Goal: Information Seeking & Learning: Learn about a topic

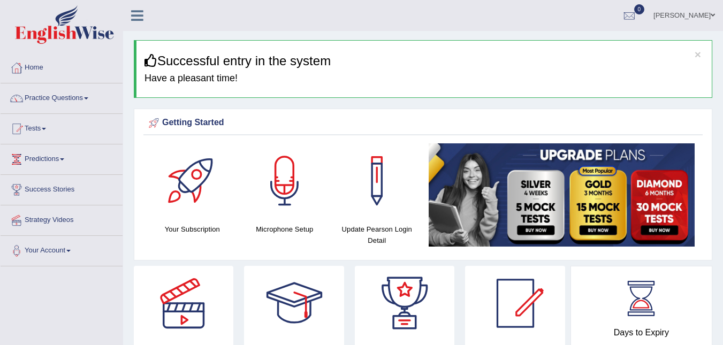
click at [35, 98] on link "Practice Questions" at bounding box center [62, 96] width 122 height 27
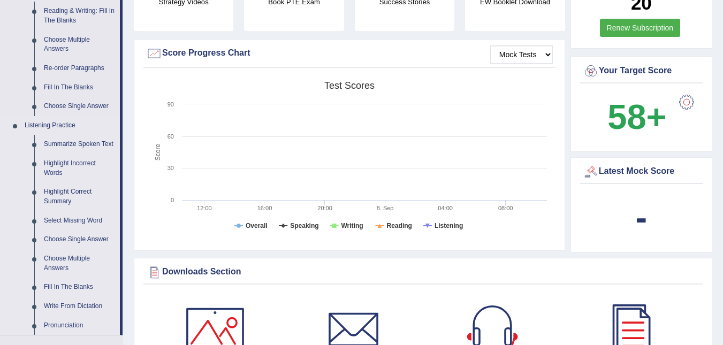
scroll to position [374, 0]
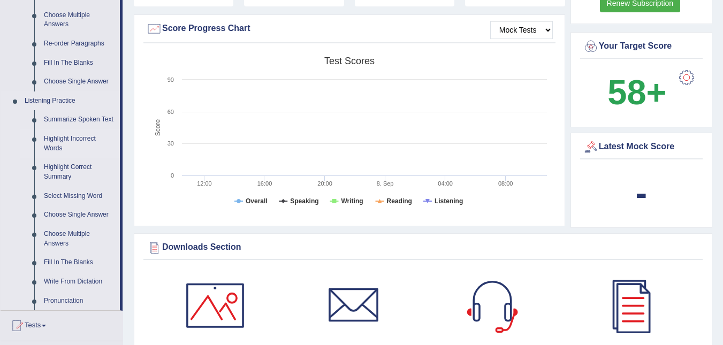
click at [62, 141] on link "Highlight Incorrect Words" at bounding box center [79, 143] width 81 height 28
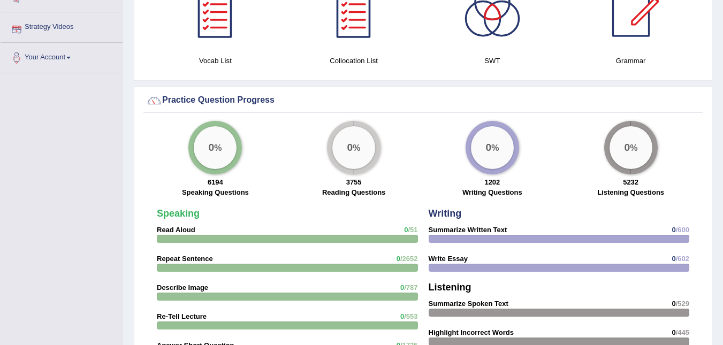
scroll to position [784, 0]
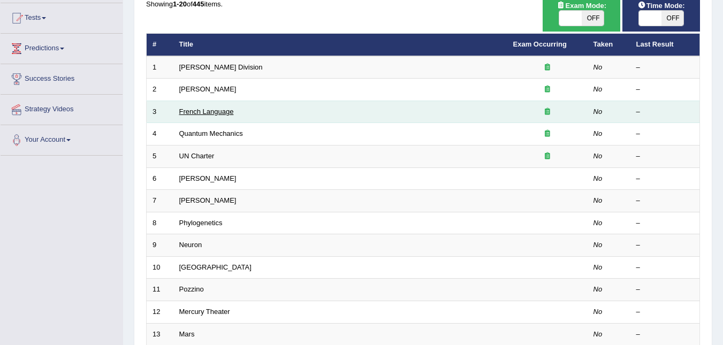
scroll to position [96, 0]
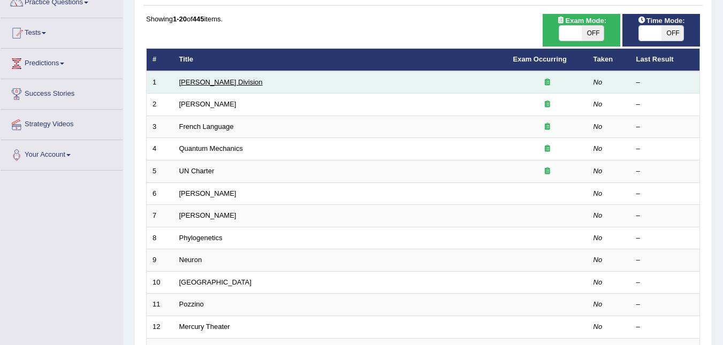
click at [189, 86] on link "Ward Division" at bounding box center [220, 82] width 83 height 8
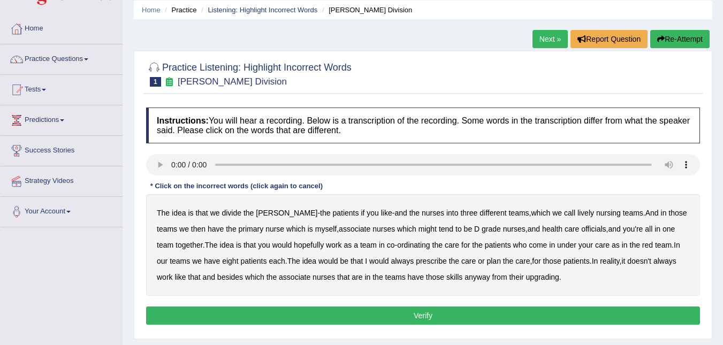
scroll to position [53, 0]
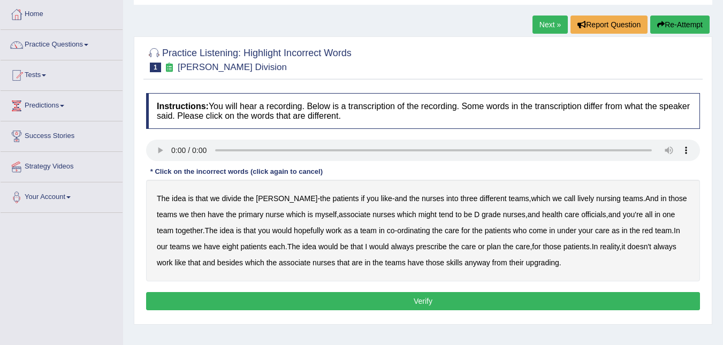
click at [623, 198] on b "teams" at bounding box center [633, 198] width 20 height 9
click at [526, 261] on b "upgrading" at bounding box center [542, 262] width 33 height 9
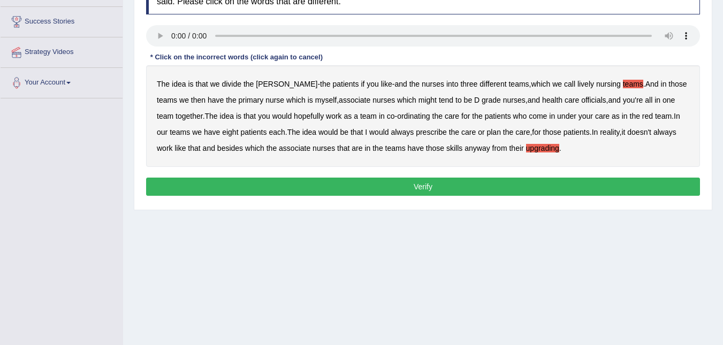
scroll to position [214, 0]
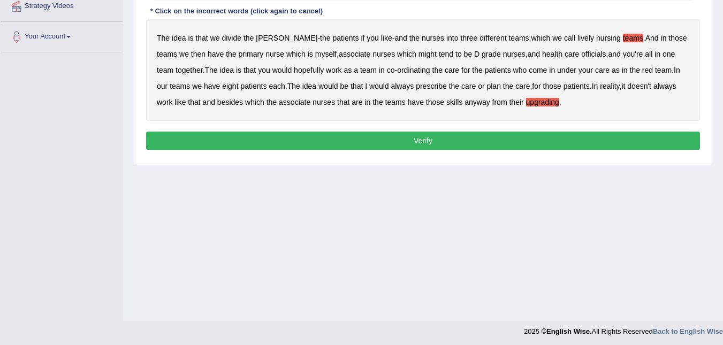
click at [421, 142] on button "Verify" at bounding box center [423, 141] width 554 height 18
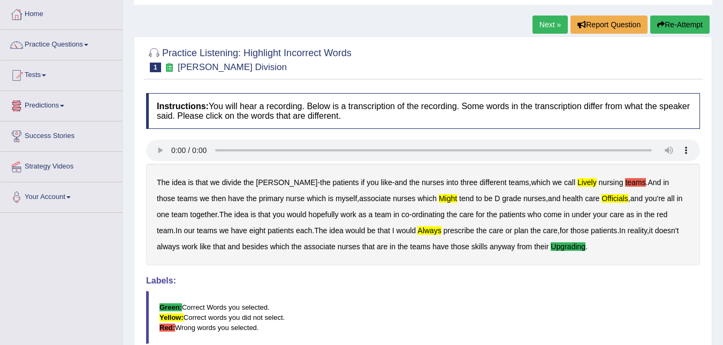
scroll to position [0, 0]
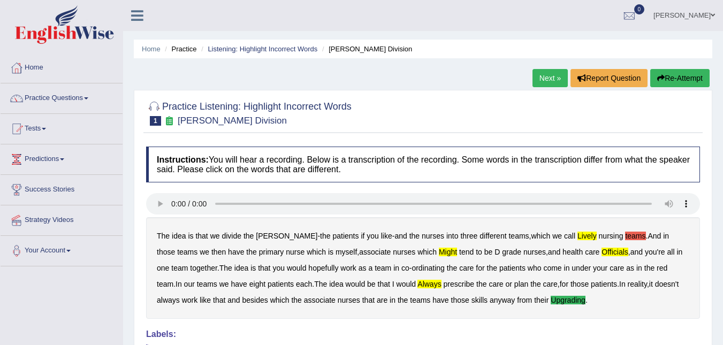
click at [543, 78] on link "Next »" at bounding box center [549, 78] width 35 height 18
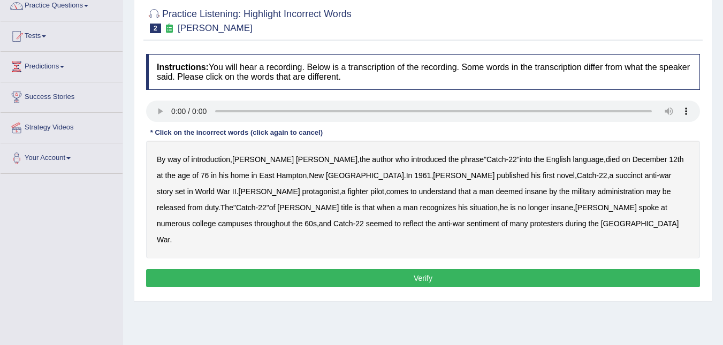
scroll to position [107, 0]
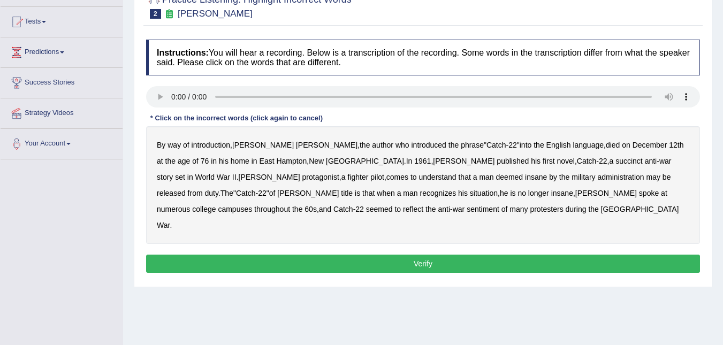
click at [615, 162] on b "succinct" at bounding box center [628, 161] width 27 height 9
click at [597, 178] on b "administration" at bounding box center [620, 177] width 47 height 9
click at [638, 197] on div "By way of introduction , Joseph Heller , the author who introduced the phrase "…" at bounding box center [423, 185] width 554 height 118
click at [393, 205] on b "seemed" at bounding box center [379, 209] width 27 height 9
click at [423, 255] on button "Verify" at bounding box center [423, 264] width 554 height 18
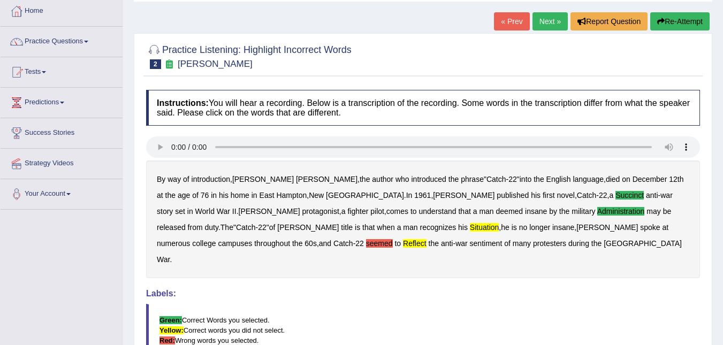
scroll to position [0, 0]
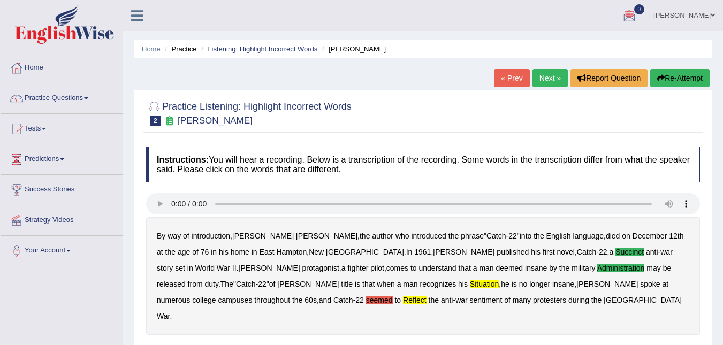
click at [545, 79] on link "Next »" at bounding box center [549, 78] width 35 height 18
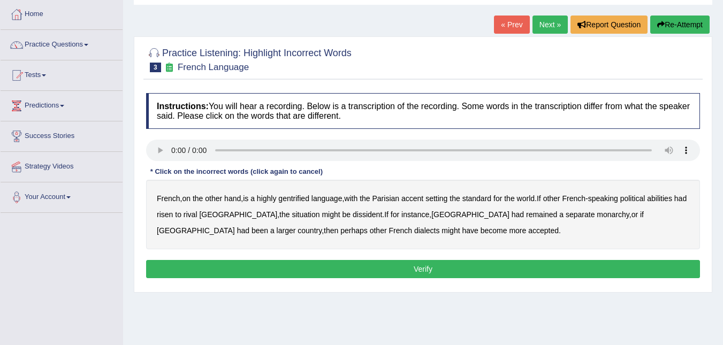
drag, startPoint x: 289, startPoint y: 201, endPoint x: 316, endPoint y: 201, distance: 27.3
click at [290, 201] on b "gentrified" at bounding box center [293, 198] width 31 height 9
click at [292, 215] on b "situation" at bounding box center [306, 214] width 28 height 9
click at [421, 266] on button "Verify" at bounding box center [423, 269] width 554 height 18
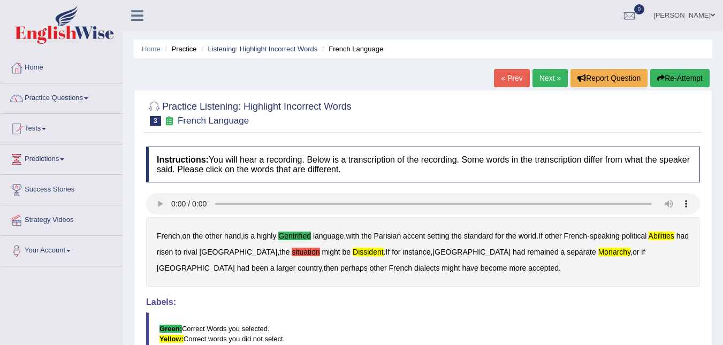
click at [546, 76] on link "Next »" at bounding box center [549, 78] width 35 height 18
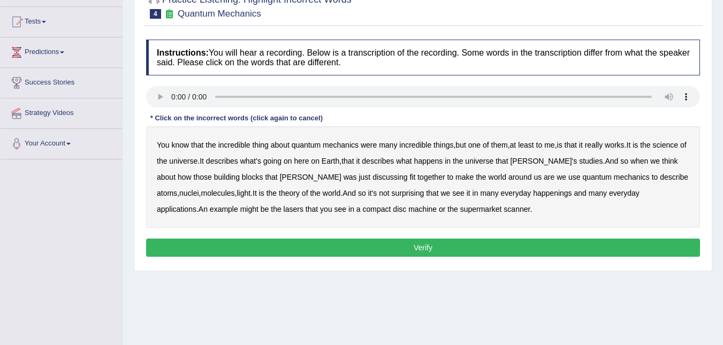
drag, startPoint x: 613, startPoint y: 160, endPoint x: 649, endPoint y: 169, distance: 37.4
click at [619, 163] on div "You know that the incredible thing about quantum mechanics were many incredible…" at bounding box center [423, 177] width 554 height 102
click at [630, 158] on b "when" at bounding box center [639, 161] width 18 height 9
click at [660, 180] on b "describe" at bounding box center [674, 177] width 28 height 9
click at [630, 160] on b "when" at bounding box center [639, 161] width 18 height 9
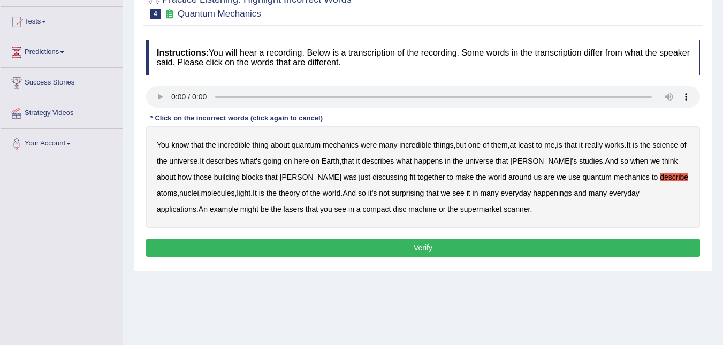
click at [660, 176] on b "describe" at bounding box center [674, 177] width 28 height 9
drag, startPoint x: 258, startPoint y: 177, endPoint x: 296, endPoint y: 169, distance: 38.7
click at [280, 177] on b "Leon" at bounding box center [311, 177] width 62 height 9
click at [533, 197] on b "happenings" at bounding box center [552, 193] width 39 height 9
click at [408, 209] on b "machine" at bounding box center [422, 209] width 28 height 9
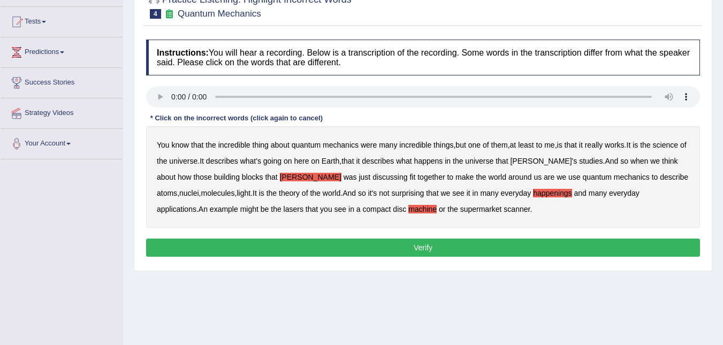
click at [425, 248] on button "Verify" at bounding box center [423, 248] width 554 height 18
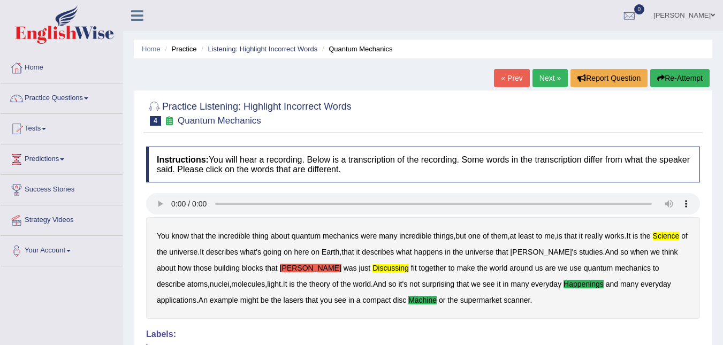
click at [551, 75] on link "Next »" at bounding box center [549, 78] width 35 height 18
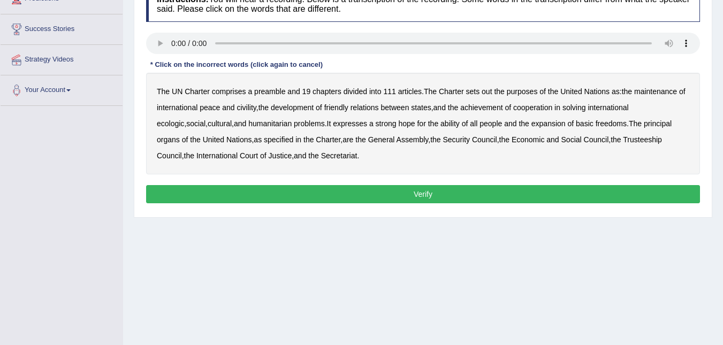
click at [243, 107] on b "civility" at bounding box center [245, 107] width 19 height 9
drag, startPoint x: 659, startPoint y: 106, endPoint x: 614, endPoint y: 120, distance: 46.7
click at [184, 119] on b "ecologic" at bounding box center [170, 123] width 27 height 9
click at [440, 126] on b "ability" at bounding box center [449, 123] width 19 height 9
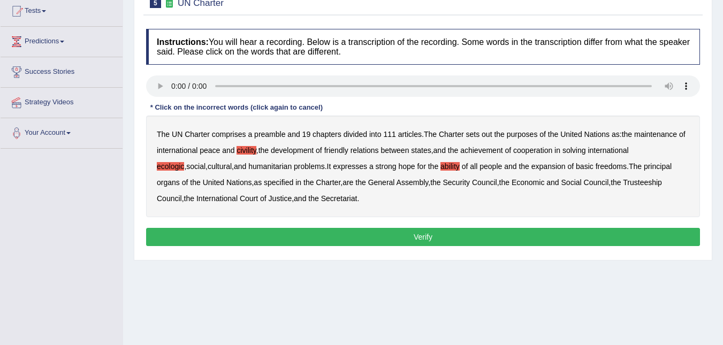
scroll to position [107, 0]
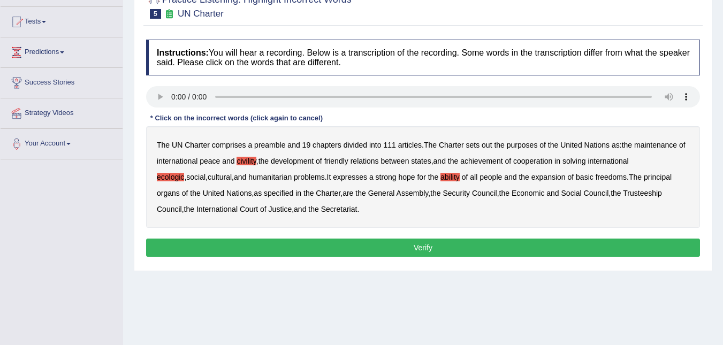
click at [424, 246] on button "Verify" at bounding box center [423, 248] width 554 height 18
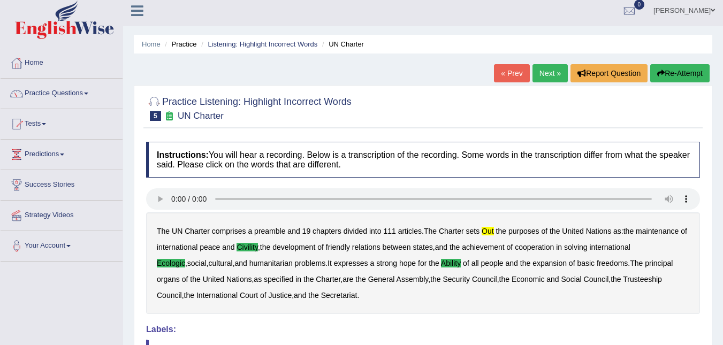
scroll to position [0, 0]
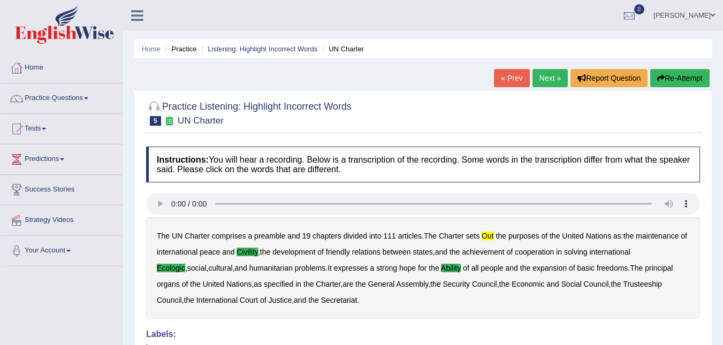
click at [546, 78] on link "Next »" at bounding box center [549, 78] width 35 height 18
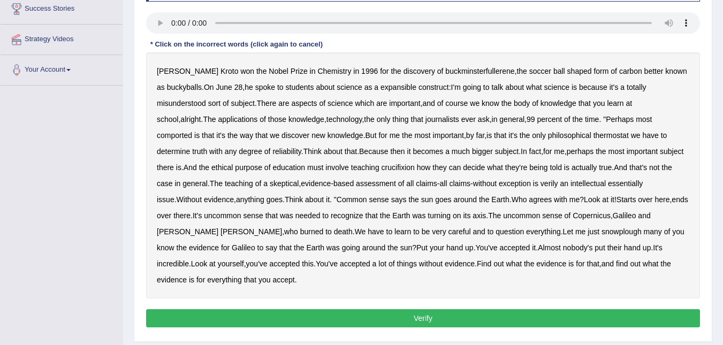
scroll to position [160, 0]
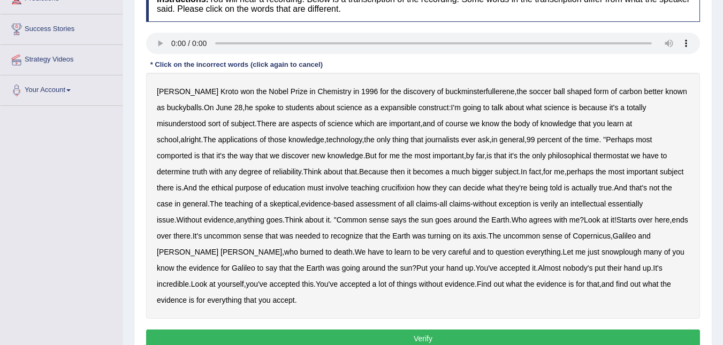
click at [460, 124] on b "course" at bounding box center [456, 123] width 22 height 9
drag, startPoint x: 552, startPoint y: 154, endPoint x: 575, endPoint y: 157, distance: 22.7
click at [593, 155] on b "thermostat" at bounding box center [610, 155] width 35 height 9
click at [381, 187] on b "crucifixion" at bounding box center [397, 187] width 33 height 9
drag, startPoint x: 457, startPoint y: 221, endPoint x: 463, endPoint y: 221, distance: 5.4
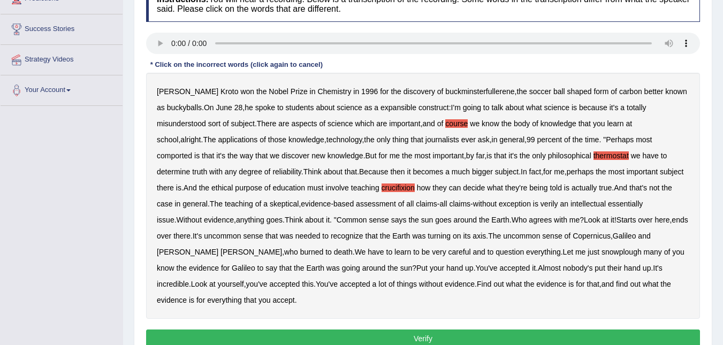
click at [529, 221] on b "agrees" at bounding box center [540, 220] width 23 height 9
click at [591, 235] on div "Harold Kroto won the Nobel Prize in Chemistry in 1996 for the discovery of buck…" at bounding box center [423, 196] width 554 height 246
click at [613, 234] on b "Galileo" at bounding box center [625, 236] width 24 height 9
click at [601, 251] on b "snowplough" at bounding box center [621, 252] width 40 height 9
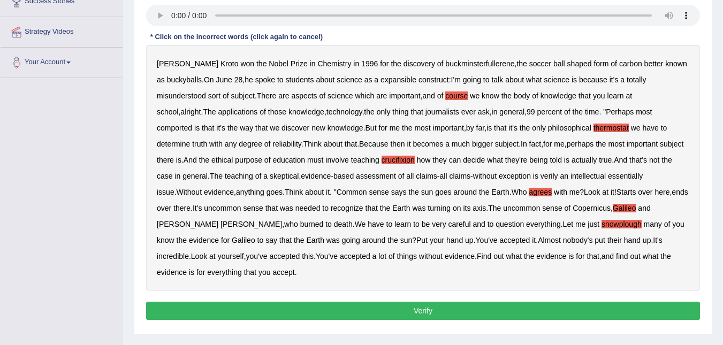
scroll to position [214, 0]
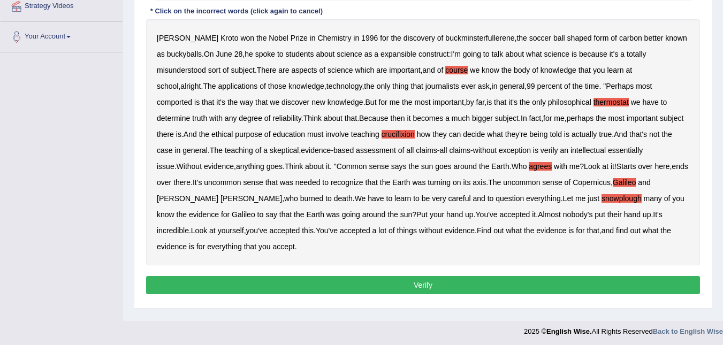
click at [423, 276] on button "Verify" at bounding box center [423, 285] width 554 height 18
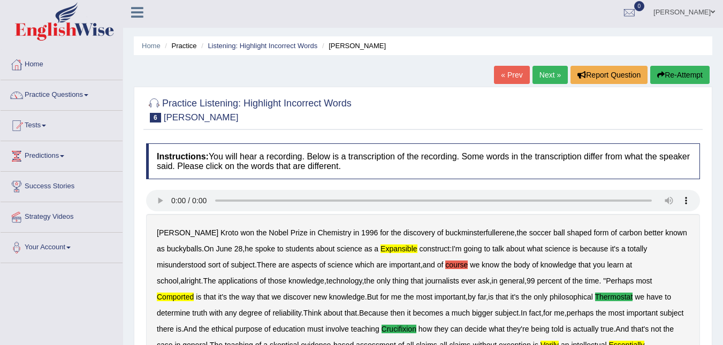
scroll to position [0, 0]
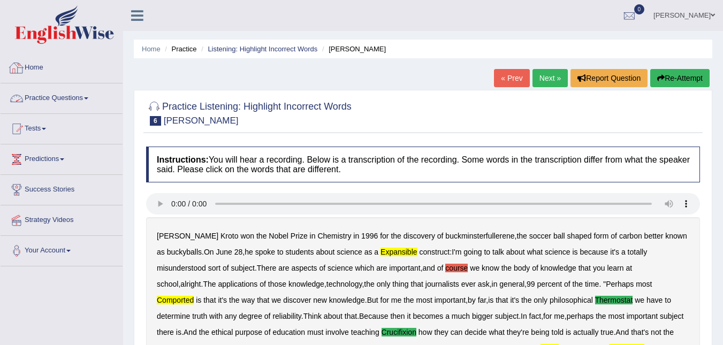
click at [47, 95] on link "Practice Questions" at bounding box center [62, 96] width 122 height 27
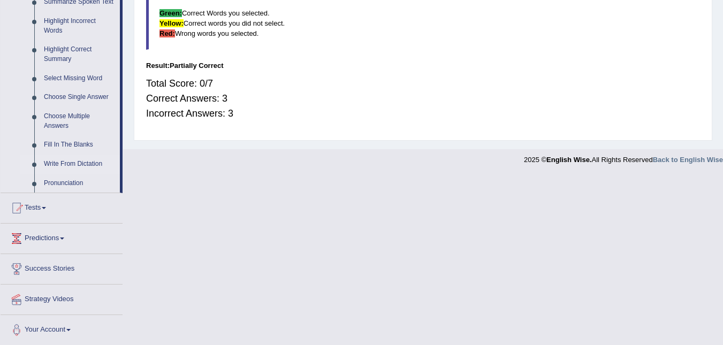
scroll to position [493, 0]
click at [59, 142] on link "Fill In The Blanks" at bounding box center [79, 143] width 81 height 19
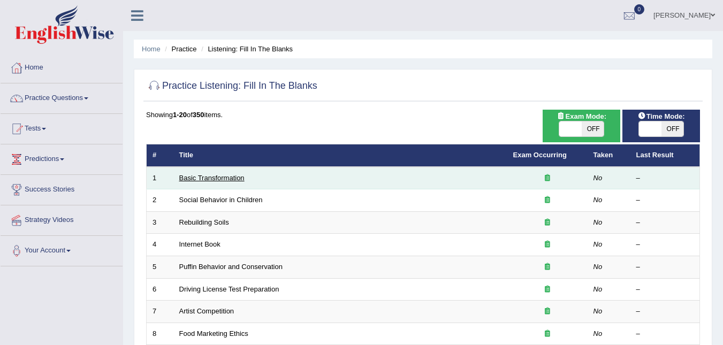
click at [208, 181] on link "Basic Transformation" at bounding box center [211, 178] width 65 height 8
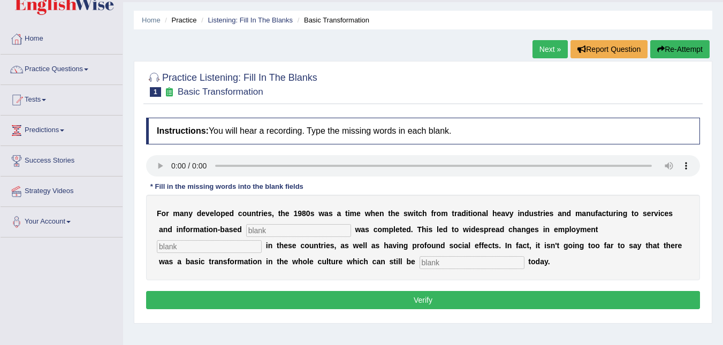
scroll to position [53, 0]
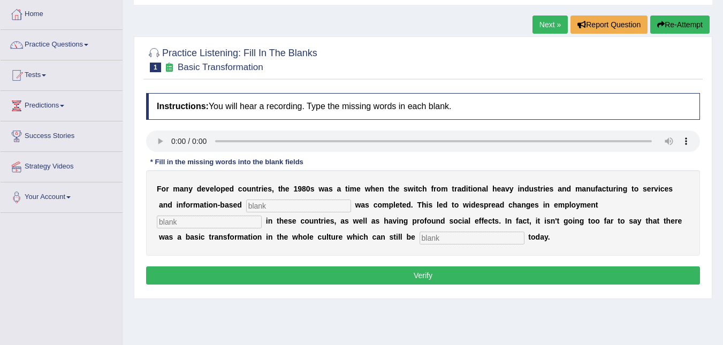
click at [246, 205] on input "text" at bounding box center [298, 206] width 105 height 13
click at [246, 201] on input "text" at bounding box center [298, 206] width 105 height 13
type input "l"
type input "enterprise"
click at [262, 216] on input "text" at bounding box center [209, 222] width 105 height 13
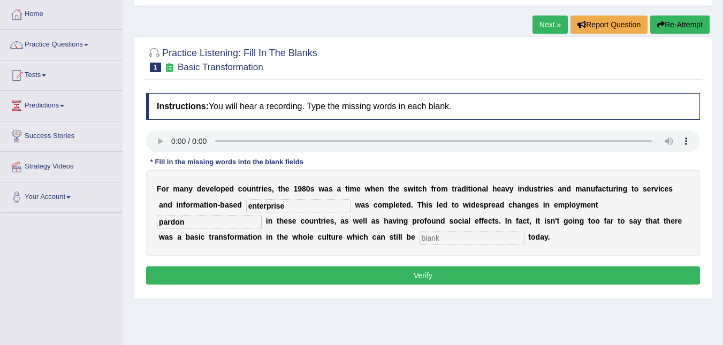
type input "pardon"
click at [419, 239] on input "text" at bounding box center [471, 238] width 105 height 13
type input "observed"
click at [417, 278] on button "Verify" at bounding box center [423, 275] width 554 height 18
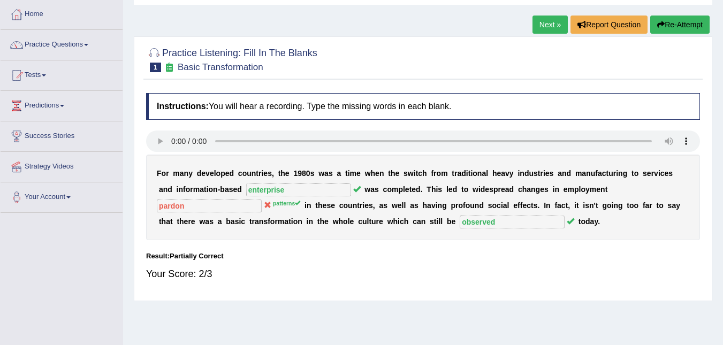
click at [543, 22] on link "Next »" at bounding box center [549, 25] width 35 height 18
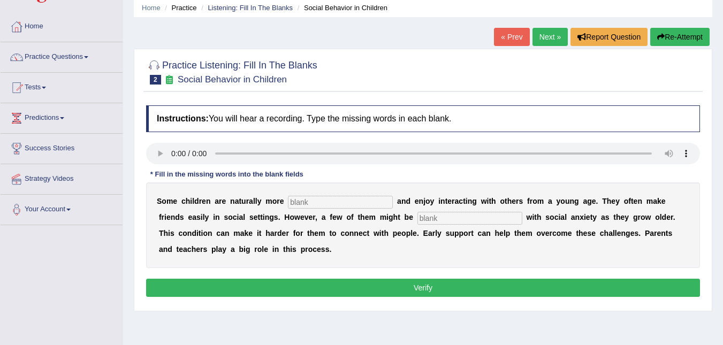
scroll to position [53, 0]
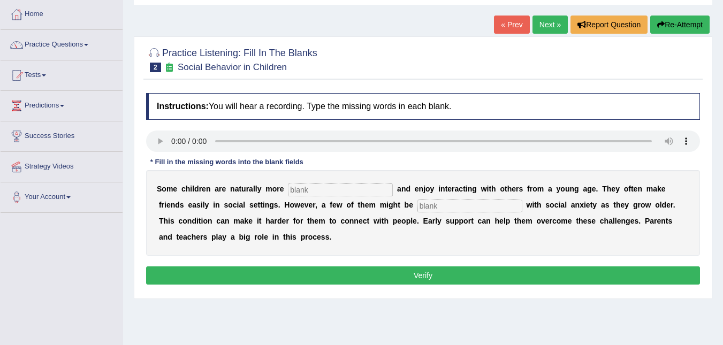
click at [288, 193] on input "text" at bounding box center [340, 189] width 105 height 13
click at [288, 190] on input "text" at bounding box center [340, 189] width 105 height 13
type input "sosciable"
click at [417, 206] on input "text" at bounding box center [469, 206] width 105 height 13
type input "diagnose"
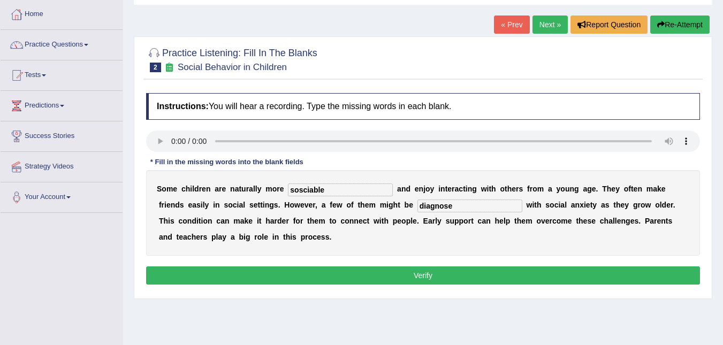
click at [422, 278] on button "Verify" at bounding box center [423, 275] width 554 height 18
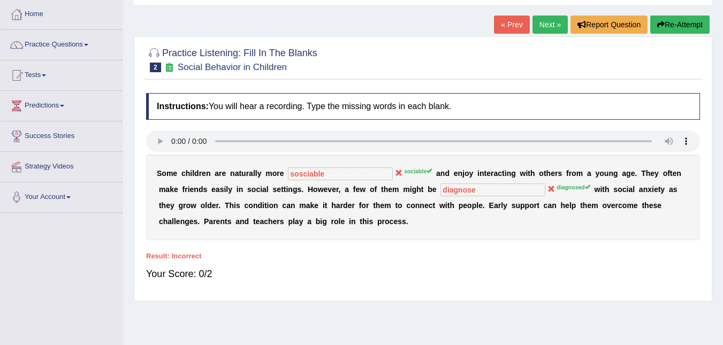
click at [550, 25] on link "Next »" at bounding box center [549, 25] width 35 height 18
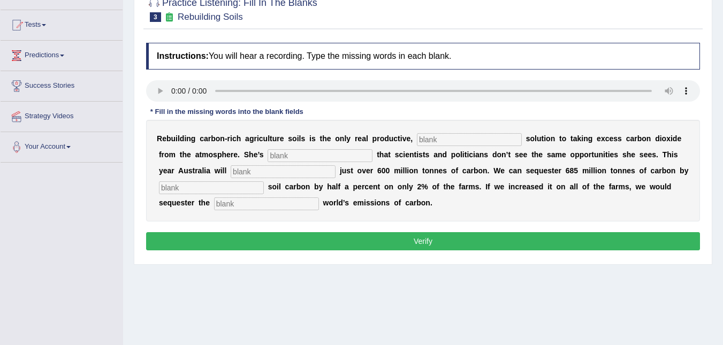
scroll to position [107, 0]
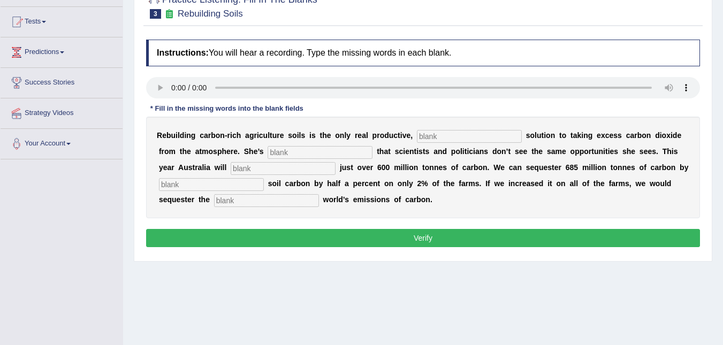
click at [417, 138] on input "text" at bounding box center [469, 136] width 105 height 13
type input "nervous"
drag, startPoint x: 259, startPoint y: 149, endPoint x: 263, endPoint y: 139, distance: 11.5
click at [263, 140] on div "R e b u i l d i n g c a r b o n - r i c h a g r i c u l t u r e s o i l s i s t…" at bounding box center [423, 168] width 554 height 102
type input "everything"
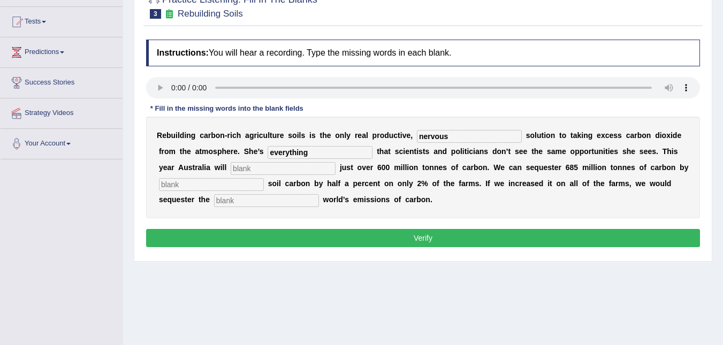
click at [231, 172] on input "text" at bounding box center [283, 168] width 105 height 13
type input "crisis"
click at [421, 235] on button "Verify" at bounding box center [423, 238] width 554 height 18
click at [424, 243] on button "Verify" at bounding box center [423, 238] width 554 height 18
click at [422, 238] on button "Verify" at bounding box center [423, 238] width 554 height 18
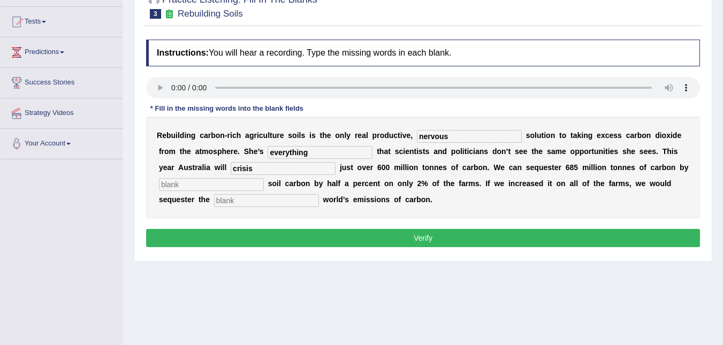
click at [418, 238] on button "Verify" at bounding box center [423, 238] width 554 height 18
click at [426, 237] on button "Verify" at bounding box center [423, 238] width 554 height 18
click at [420, 239] on button "Verify" at bounding box center [423, 238] width 554 height 18
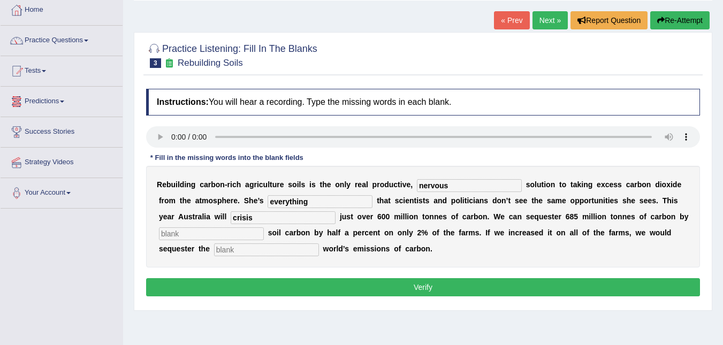
scroll to position [0, 0]
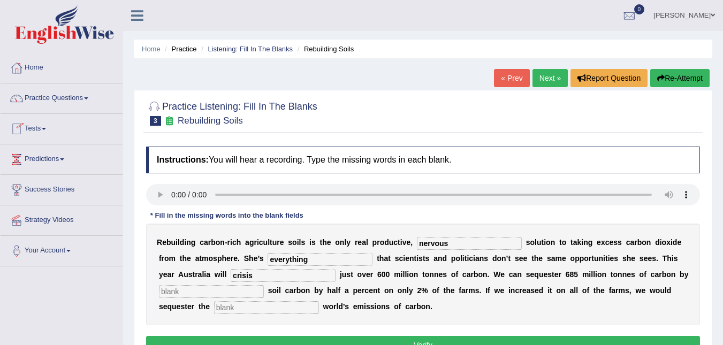
click at [45, 101] on link "Practice Questions" at bounding box center [62, 96] width 122 height 27
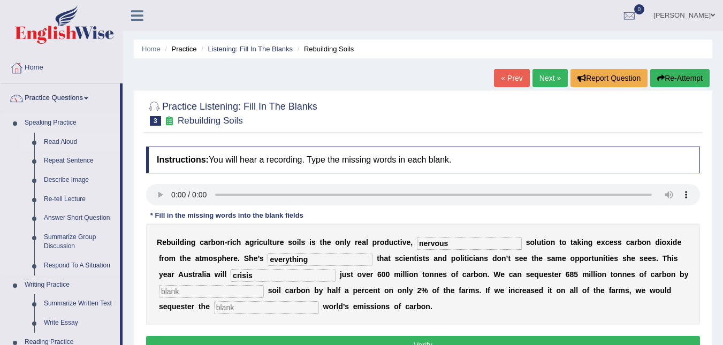
click at [61, 143] on link "Read Aloud" at bounding box center [79, 142] width 81 height 19
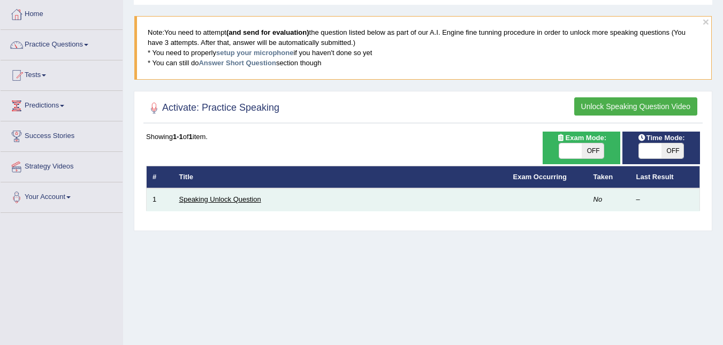
click at [195, 200] on link "Speaking Unlock Question" at bounding box center [220, 199] width 82 height 8
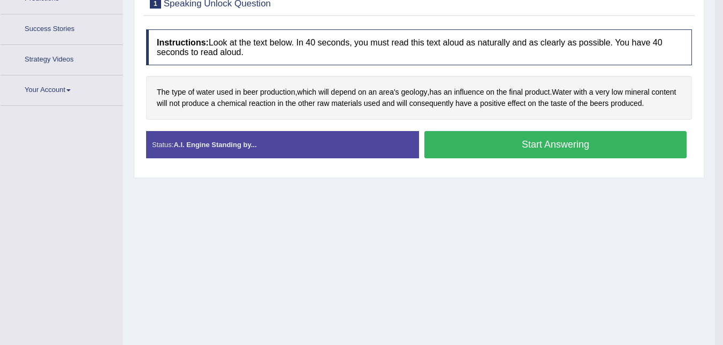
scroll to position [186, 0]
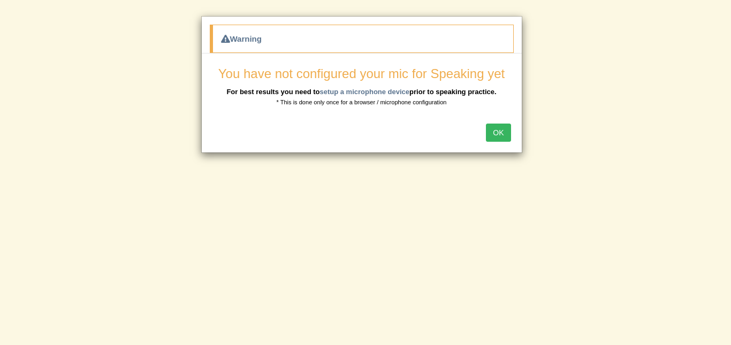
click at [496, 133] on button "OK" at bounding box center [498, 133] width 25 height 18
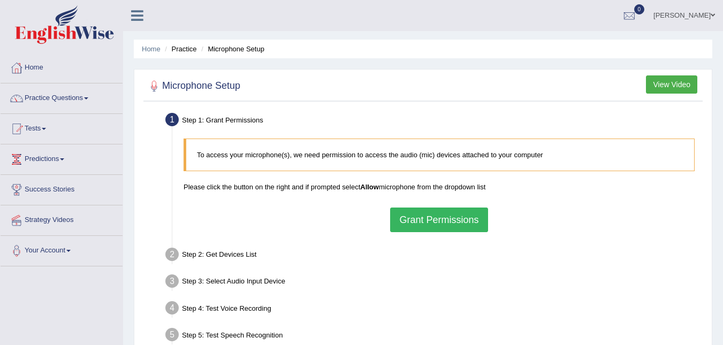
click at [414, 220] on button "Grant Permissions" at bounding box center [438, 220] width 97 height 25
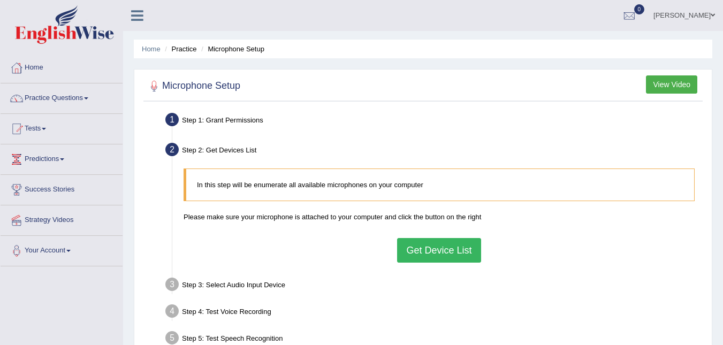
click at [437, 252] on button "Get Device List" at bounding box center [438, 250] width 83 height 25
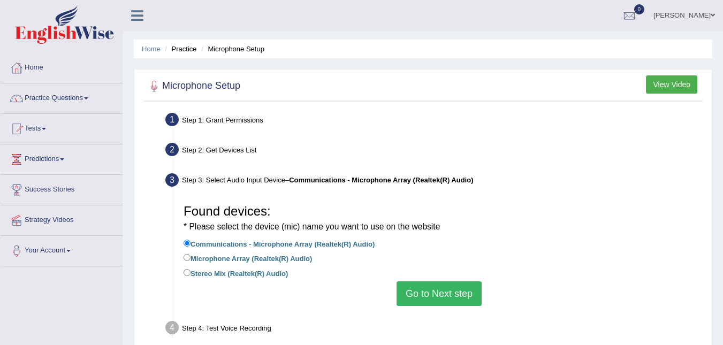
scroll to position [53, 0]
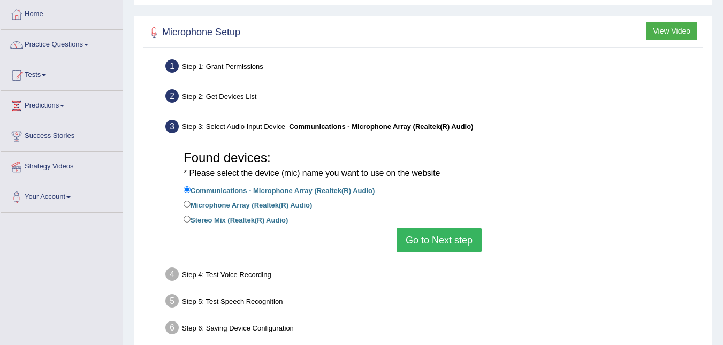
click at [434, 243] on button "Go to Next step" at bounding box center [438, 240] width 85 height 25
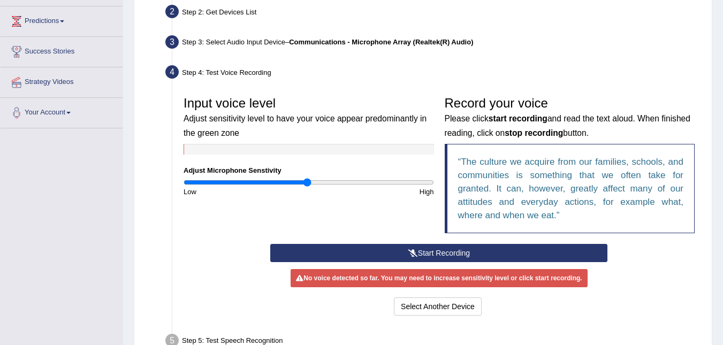
scroll to position [121, 0]
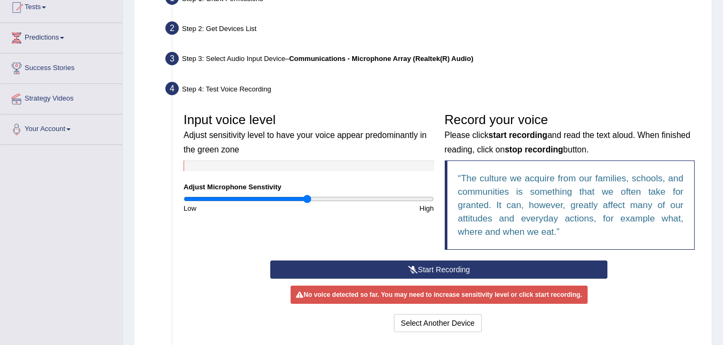
click at [418, 267] on button "Start Recording" at bounding box center [438, 270] width 337 height 18
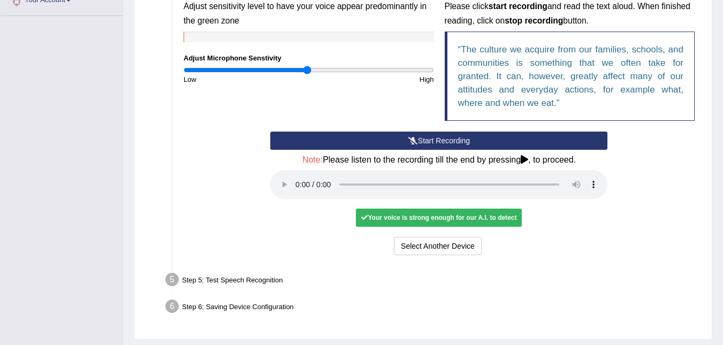
scroll to position [280, 0]
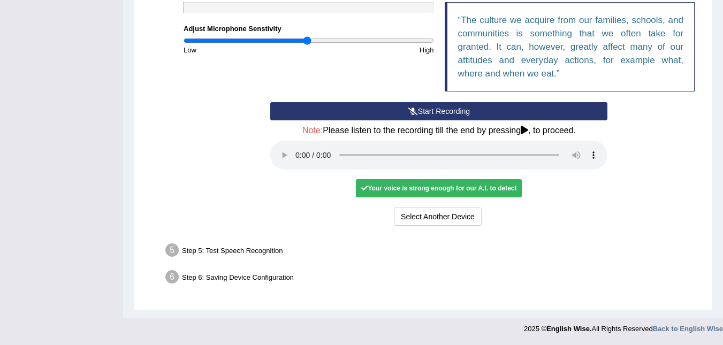
click at [398, 187] on div "Your voice is strong enough for our A.I. to detect" at bounding box center [439, 188] width 166 height 18
click at [376, 189] on div "Your voice is strong enough for our A.I. to detect" at bounding box center [439, 188] width 166 height 18
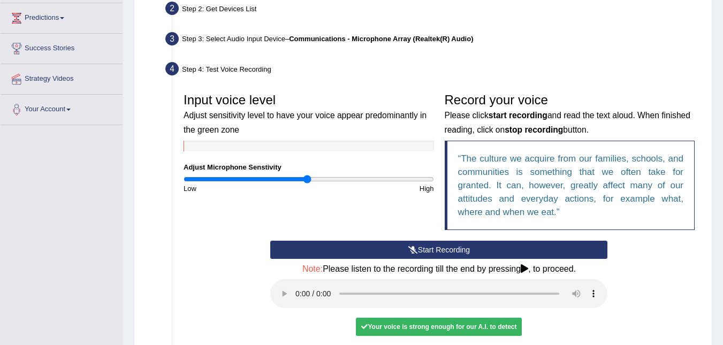
scroll to position [160, 0]
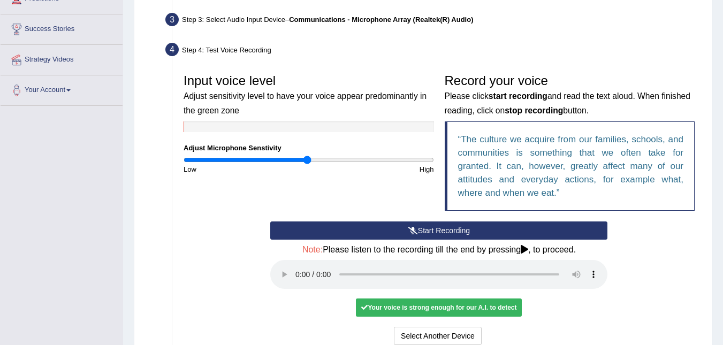
click at [421, 233] on button "Start Recording" at bounding box center [438, 230] width 337 height 18
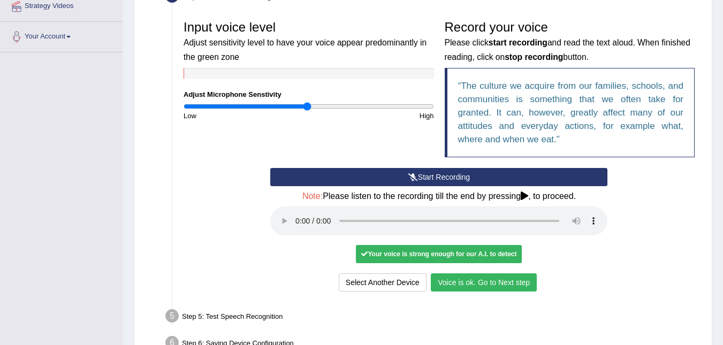
scroll to position [267, 0]
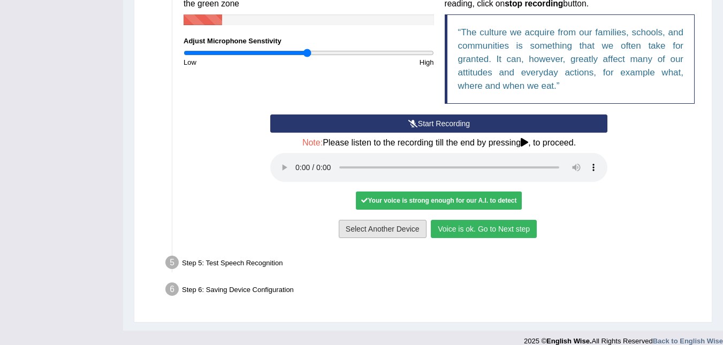
click at [464, 230] on button "Voice is ok. Go to Next step" at bounding box center [484, 229] width 106 height 18
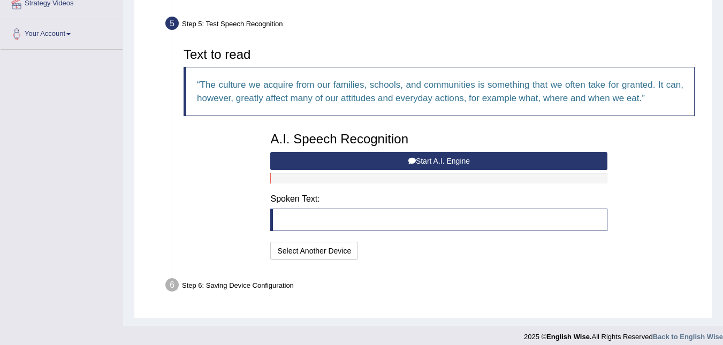
scroll to position [225, 0]
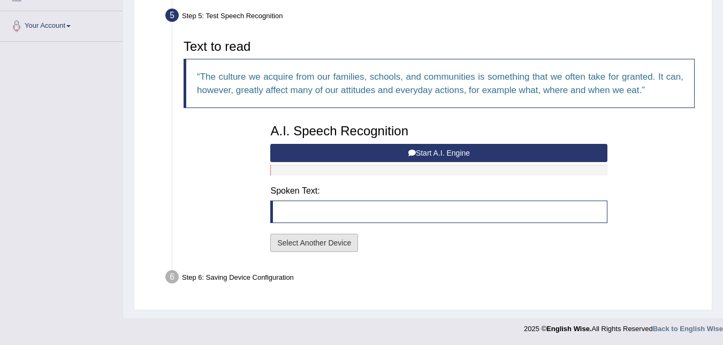
click at [286, 244] on button "Select Another Device" at bounding box center [314, 243] width 88 height 18
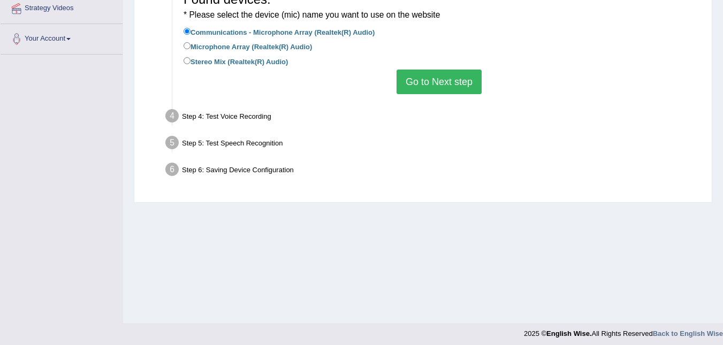
scroll to position [217, 0]
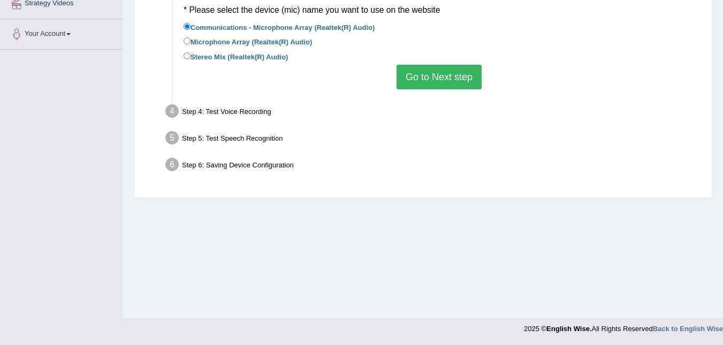
click at [443, 80] on button "Go to Next step" at bounding box center [438, 77] width 85 height 25
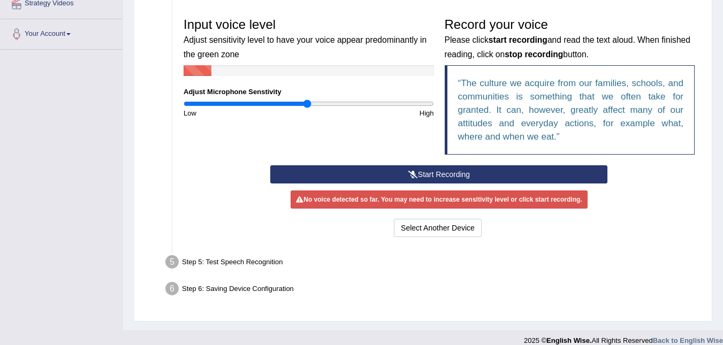
click at [420, 176] on button "Start Recording" at bounding box center [438, 174] width 337 height 18
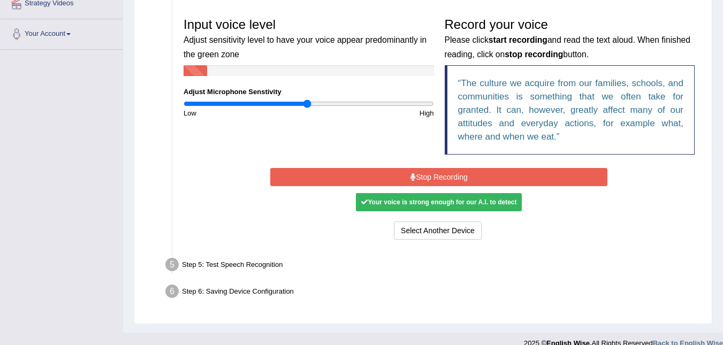
click at [427, 180] on button "Stop Recording" at bounding box center [438, 177] width 337 height 18
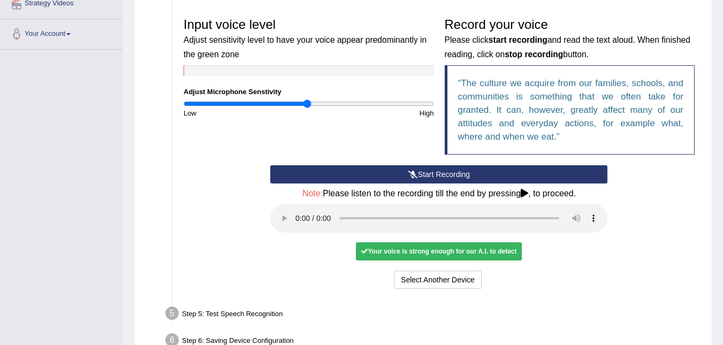
click at [418, 174] on button "Start Recording" at bounding box center [438, 174] width 337 height 18
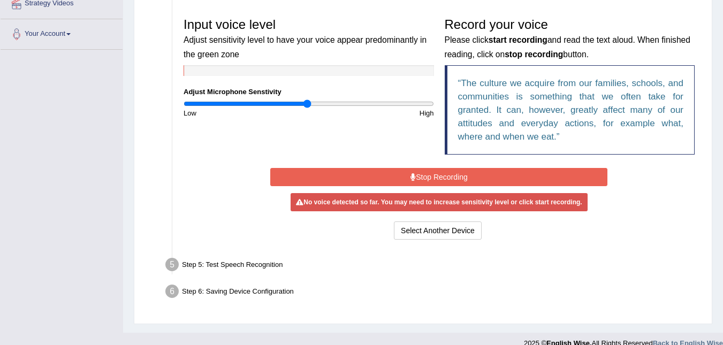
click at [459, 175] on button "Stop Recording" at bounding box center [438, 177] width 337 height 18
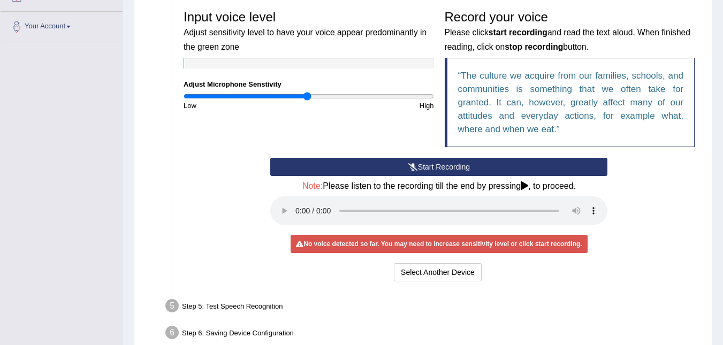
scroll to position [226, 0]
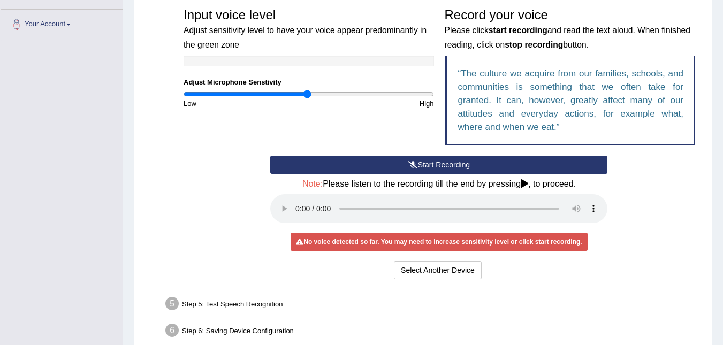
click at [420, 165] on button "Start Recording" at bounding box center [438, 165] width 337 height 18
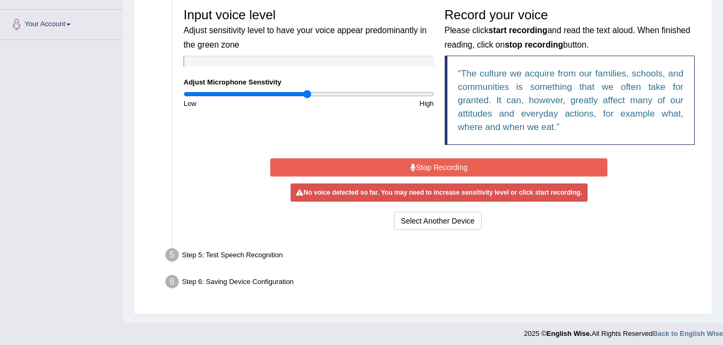
click at [417, 168] on button "Stop Recording" at bounding box center [438, 167] width 337 height 18
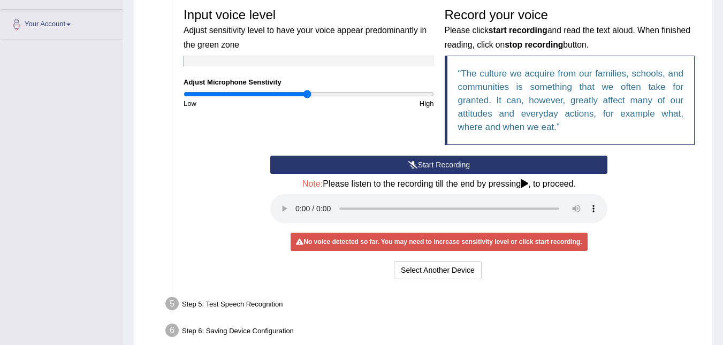
click at [414, 166] on icon at bounding box center [413, 164] width 10 height 7
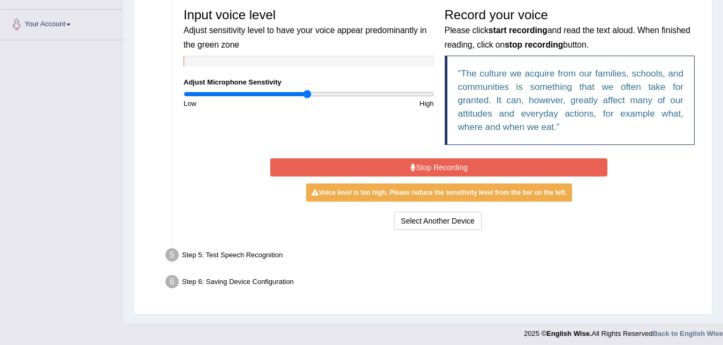
click at [343, 198] on div "Voice level is too high. Please reduce the sensitivity level from the bar on th…" at bounding box center [439, 192] width 266 height 18
click at [459, 193] on div "Voice level is too high. Please reduce the sensitivity level from the bar on th…" at bounding box center [439, 192] width 266 height 18
click at [537, 194] on div "Voice level is too high. Please reduce the sensitivity level from the bar on th…" at bounding box center [439, 192] width 266 height 18
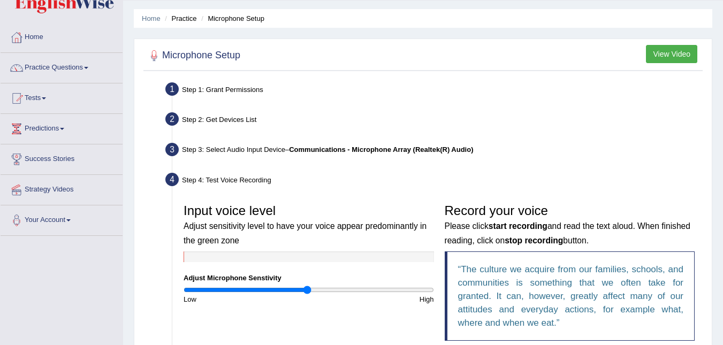
scroll to position [0, 0]
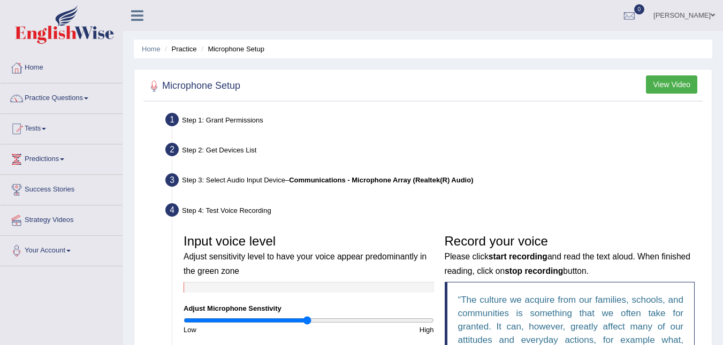
click at [666, 85] on button "View Video" at bounding box center [671, 84] width 51 height 18
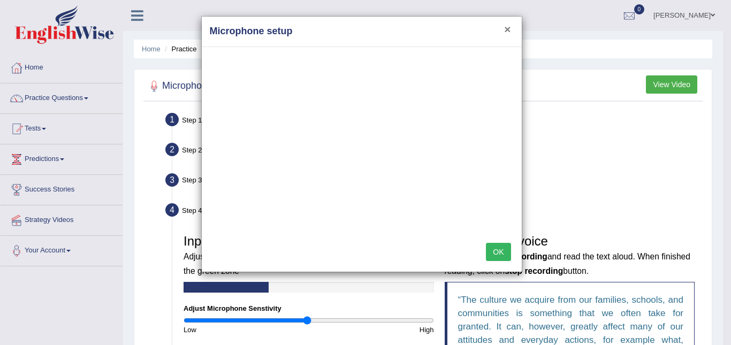
click at [508, 25] on button "×" at bounding box center [507, 29] width 6 height 11
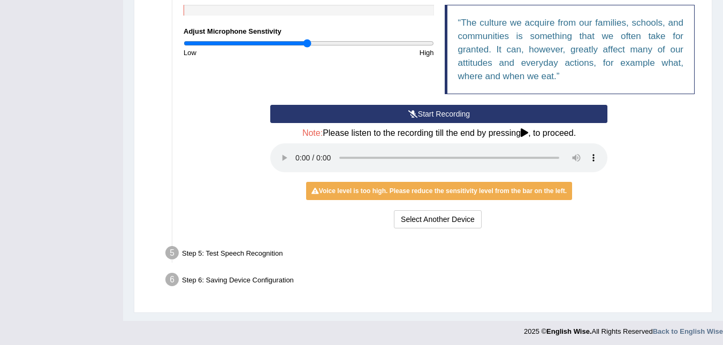
scroll to position [280, 0]
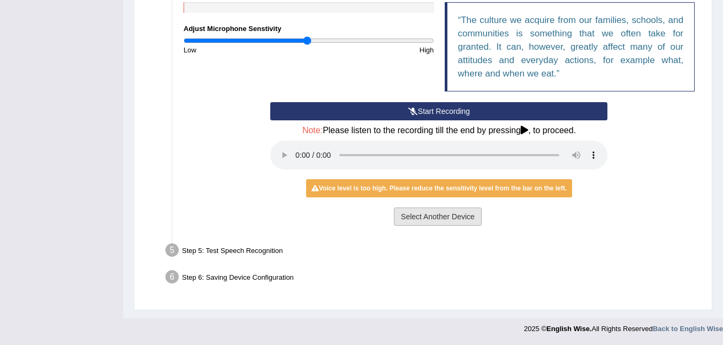
click at [431, 221] on button "Select Another Device" at bounding box center [438, 217] width 88 height 18
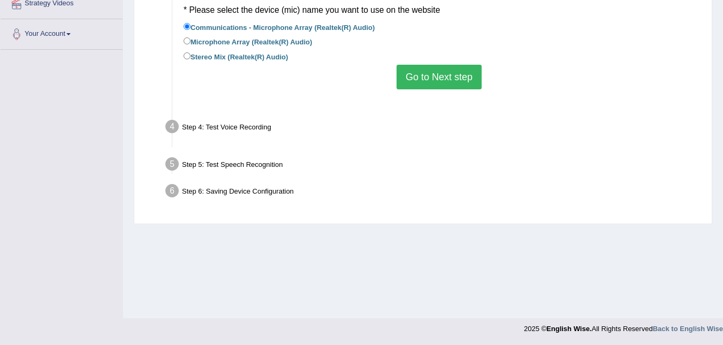
scroll to position [217, 0]
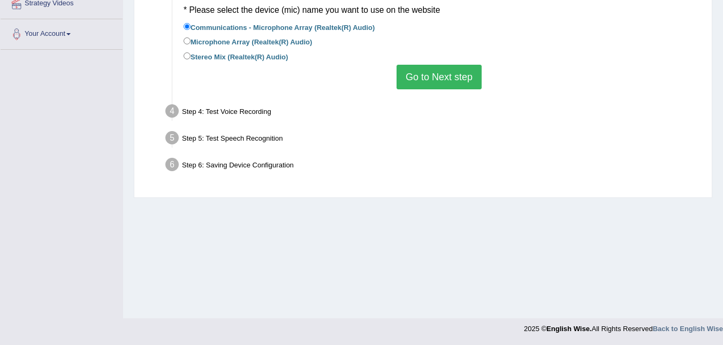
click at [430, 82] on button "Go to Next step" at bounding box center [438, 77] width 85 height 25
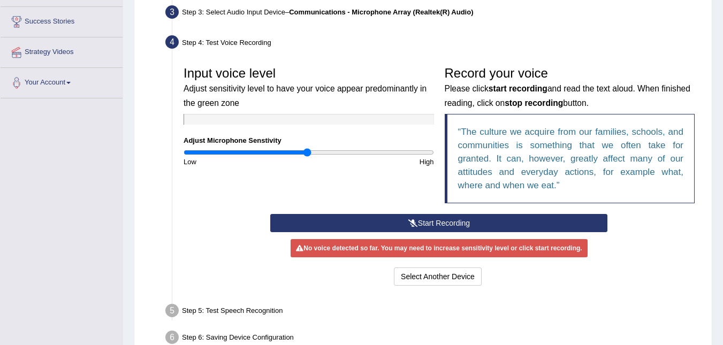
scroll to position [228, 0]
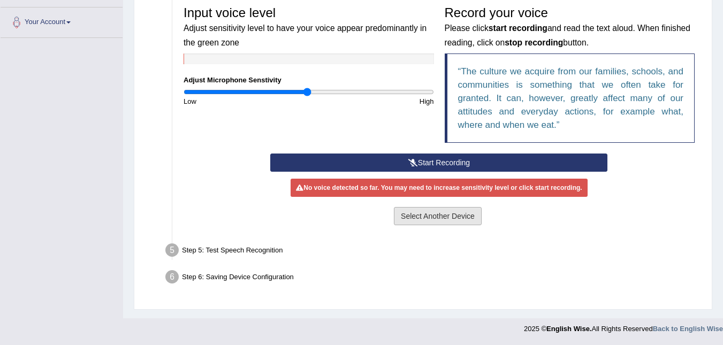
click at [431, 215] on button "Select Another Device" at bounding box center [438, 216] width 88 height 18
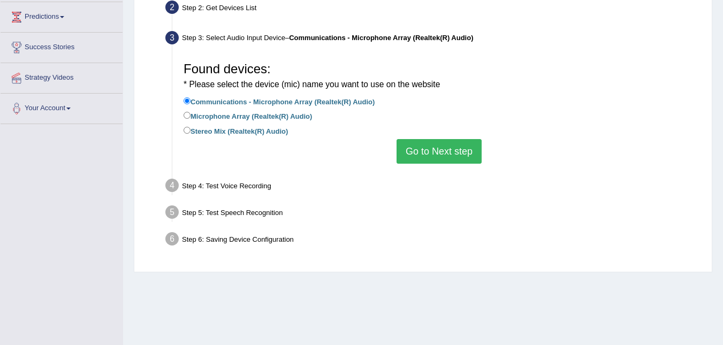
scroll to position [110, 0]
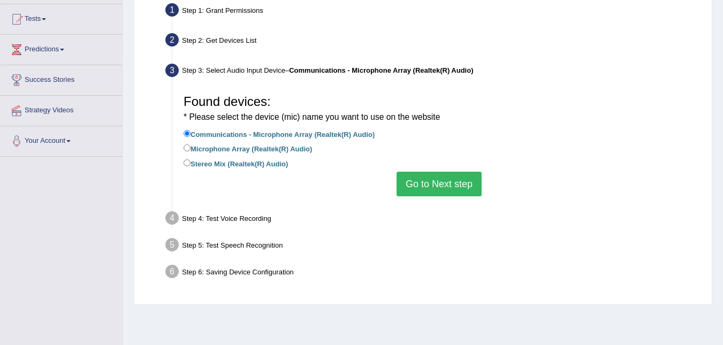
click at [435, 182] on button "Go to Next step" at bounding box center [438, 184] width 85 height 25
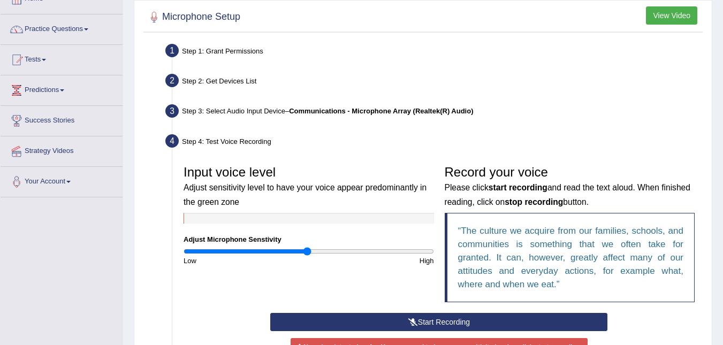
scroll to position [56, 0]
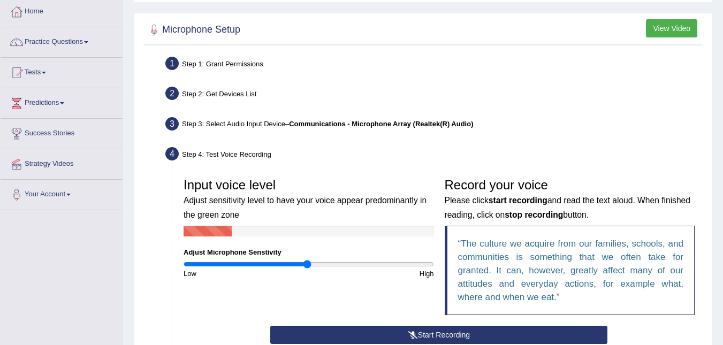
click at [202, 64] on div "Step 1: Grant Permissions" at bounding box center [433, 65] width 546 height 24
click at [173, 62] on li "Step 1: Grant Permissions To access your microphone(s), we need permission to a…" at bounding box center [433, 65] width 532 height 24
click at [192, 63] on div "Step 1: Grant Permissions" at bounding box center [433, 65] width 546 height 24
click at [217, 63] on div "Step 1: Grant Permissions" at bounding box center [433, 65] width 546 height 24
click at [221, 62] on div "Step 1: Grant Permissions" at bounding box center [433, 65] width 546 height 24
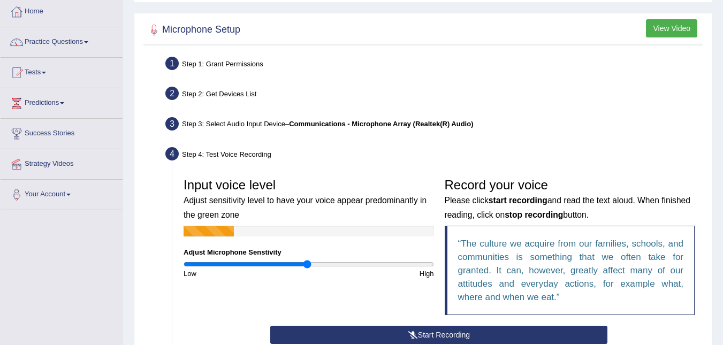
click at [219, 62] on div "Step 1: Grant Permissions" at bounding box center [433, 65] width 546 height 24
drag, startPoint x: 219, startPoint y: 62, endPoint x: 197, endPoint y: 61, distance: 22.5
click at [197, 61] on div "Step 1: Grant Permissions" at bounding box center [433, 65] width 546 height 24
drag, startPoint x: 197, startPoint y: 61, endPoint x: 205, endPoint y: 64, distance: 9.1
click at [205, 64] on div "Step 1: Grant Permissions" at bounding box center [433, 65] width 546 height 24
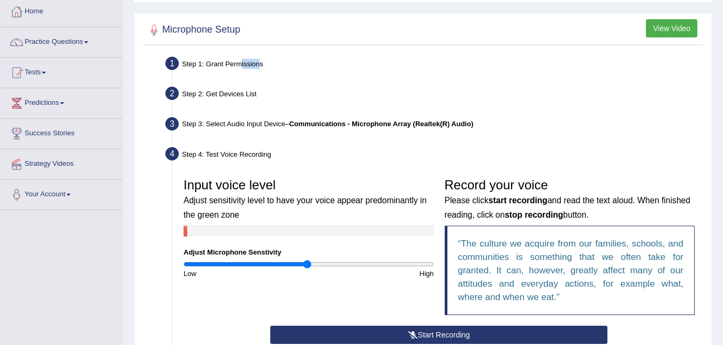
click at [258, 68] on div "Step 1: Grant Permissions" at bounding box center [433, 65] width 546 height 24
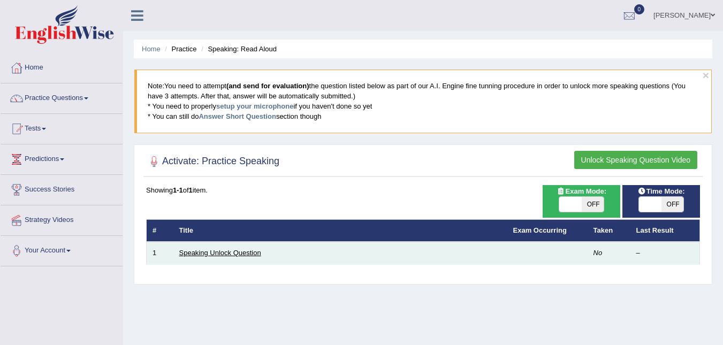
click at [213, 254] on link "Speaking Unlock Question" at bounding box center [220, 253] width 82 height 8
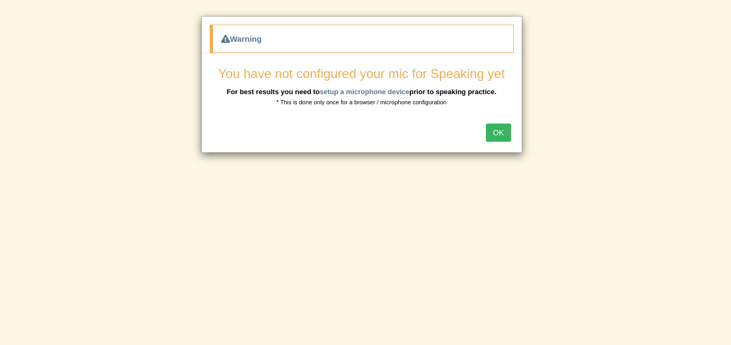
click at [501, 132] on button "OK" at bounding box center [498, 133] width 25 height 18
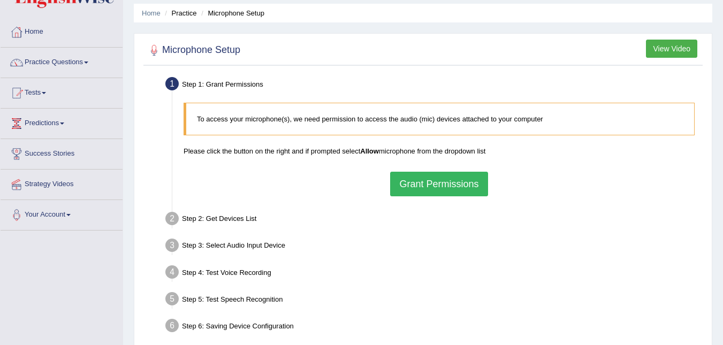
scroll to position [53, 0]
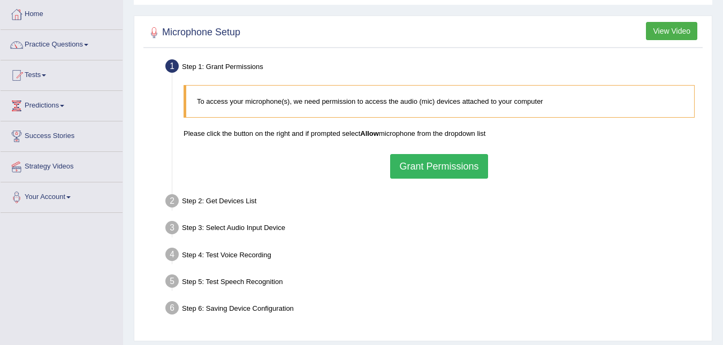
click at [422, 172] on button "Grant Permissions" at bounding box center [438, 166] width 97 height 25
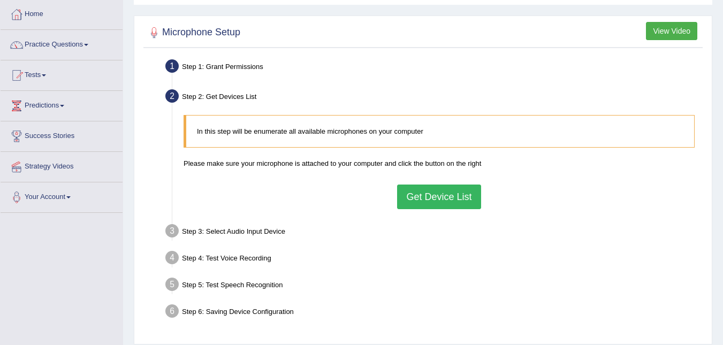
click at [433, 203] on button "Get Device List" at bounding box center [438, 197] width 83 height 25
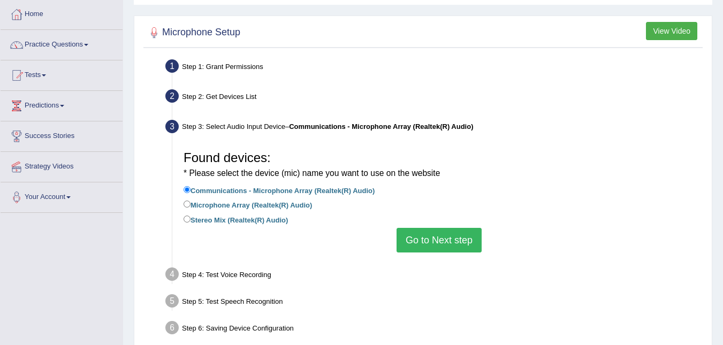
click at [443, 236] on button "Go to Next step" at bounding box center [438, 240] width 85 height 25
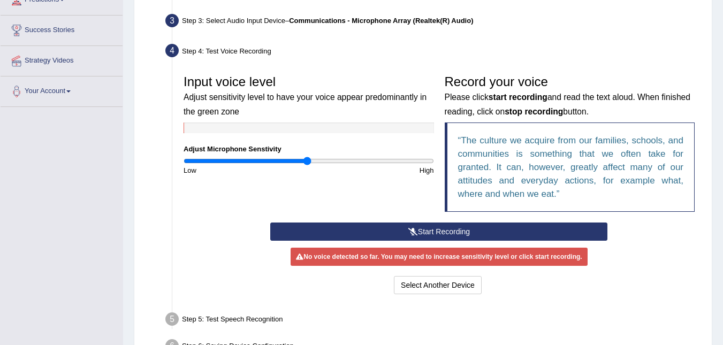
scroll to position [160, 0]
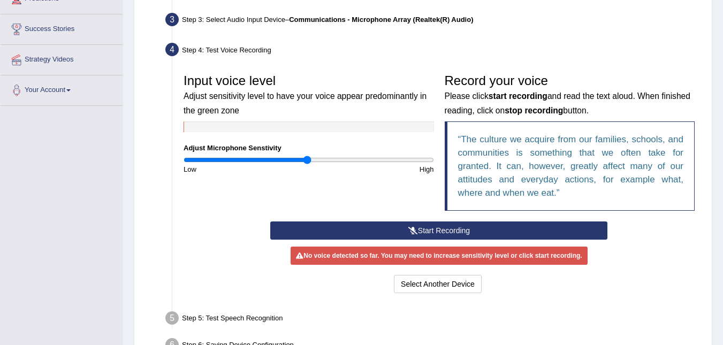
click at [424, 231] on button "Start Recording" at bounding box center [438, 230] width 337 height 18
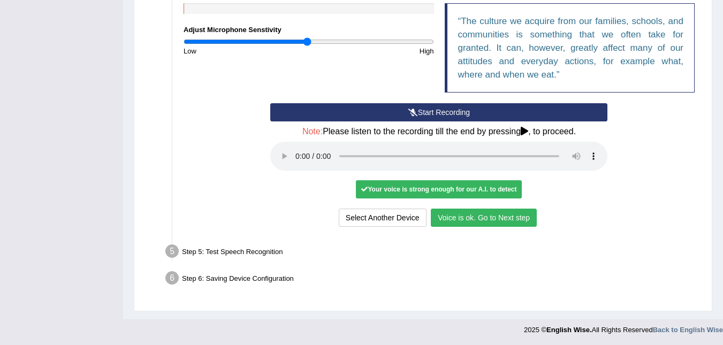
scroll to position [280, 0]
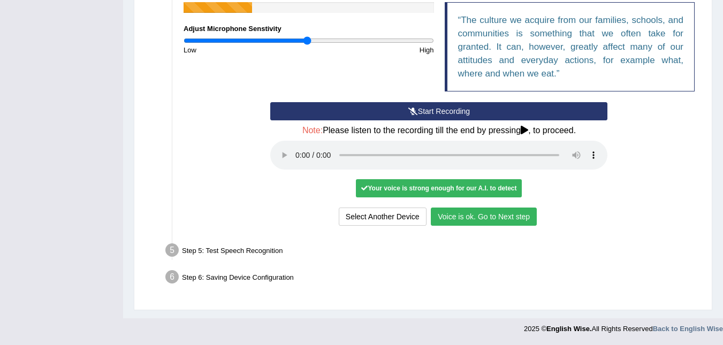
click at [469, 217] on button "Voice is ok. Go to Next step" at bounding box center [484, 217] width 106 height 18
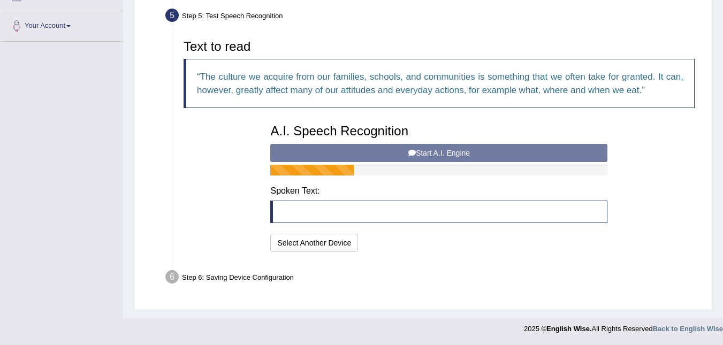
scroll to position [225, 0]
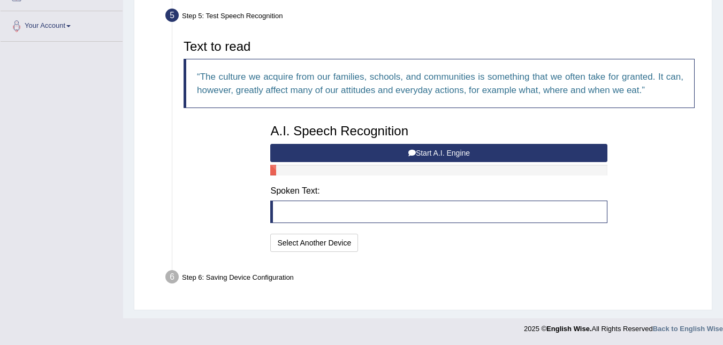
click at [423, 151] on button "Start A.I. Engine" at bounding box center [438, 153] width 337 height 18
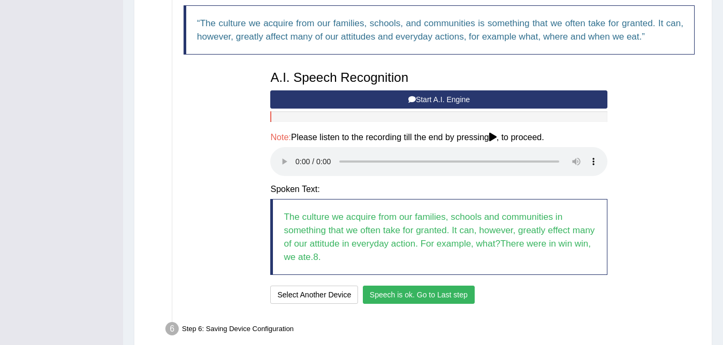
scroll to position [330, 0]
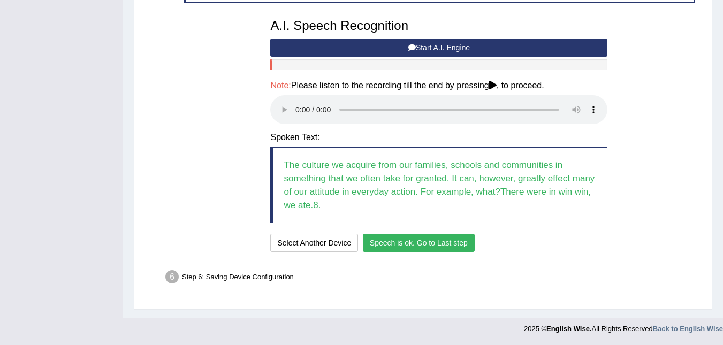
click at [383, 244] on button "Speech is ok. Go to Last step" at bounding box center [419, 243] width 112 height 18
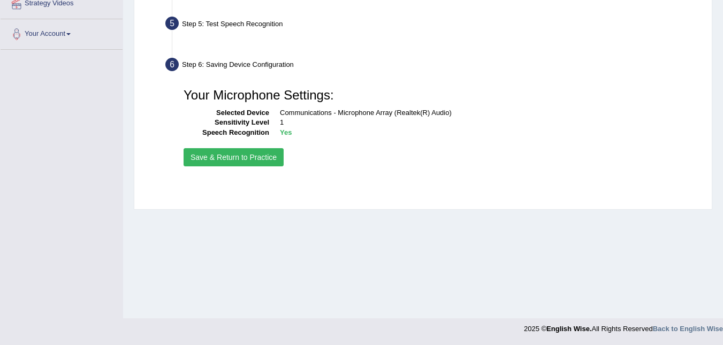
scroll to position [217, 0]
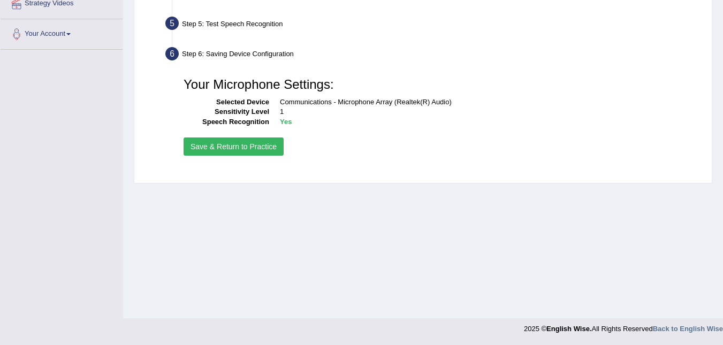
click at [231, 147] on button "Save & Return to Practice" at bounding box center [233, 146] width 100 height 18
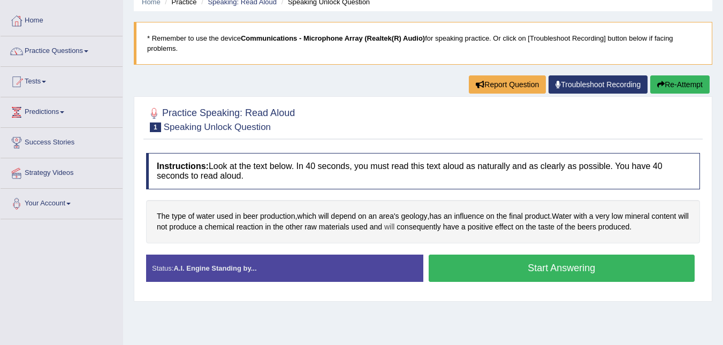
scroll to position [107, 0]
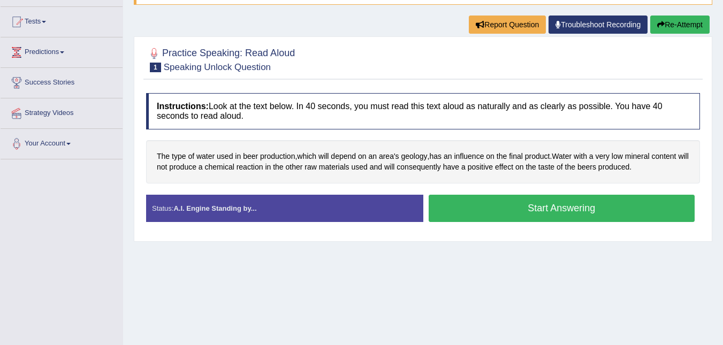
click at [545, 197] on button "Start Answering" at bounding box center [562, 208] width 266 height 27
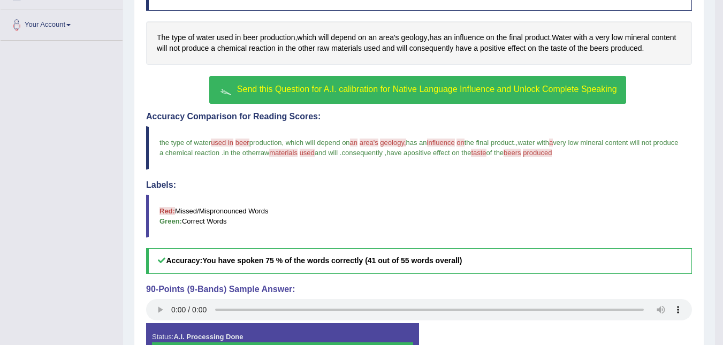
scroll to position [189, 0]
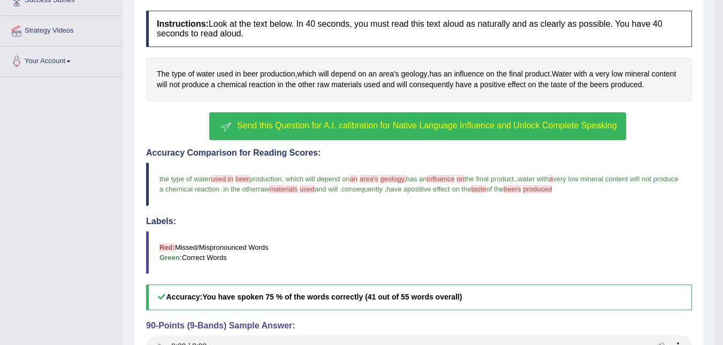
click at [243, 127] on span "Send this Question for A.I. calibration for Native Language Influence and Unloc…" at bounding box center [427, 125] width 380 height 9
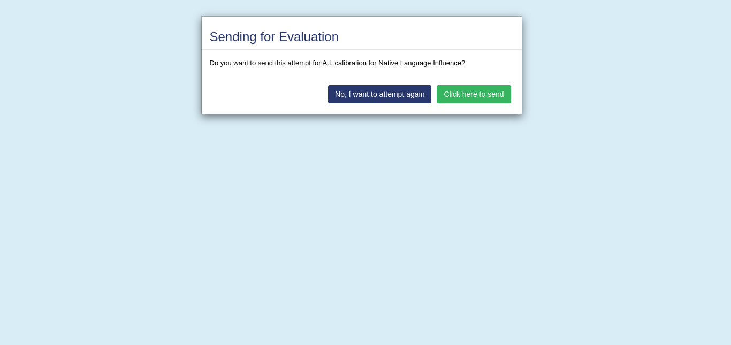
click at [479, 96] on button "Click here to send" at bounding box center [474, 94] width 74 height 18
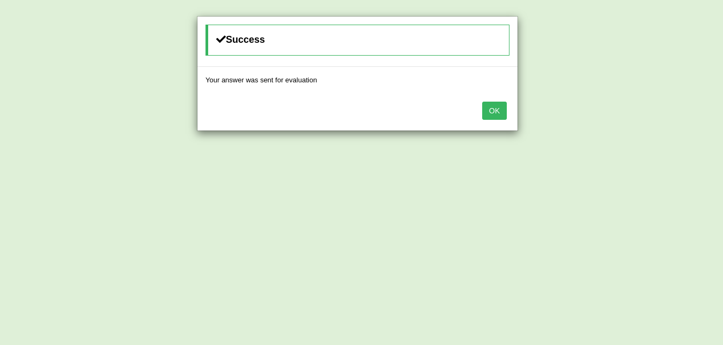
click at [489, 110] on button "OK" at bounding box center [494, 111] width 25 height 18
